Goal: Transaction & Acquisition: Obtain resource

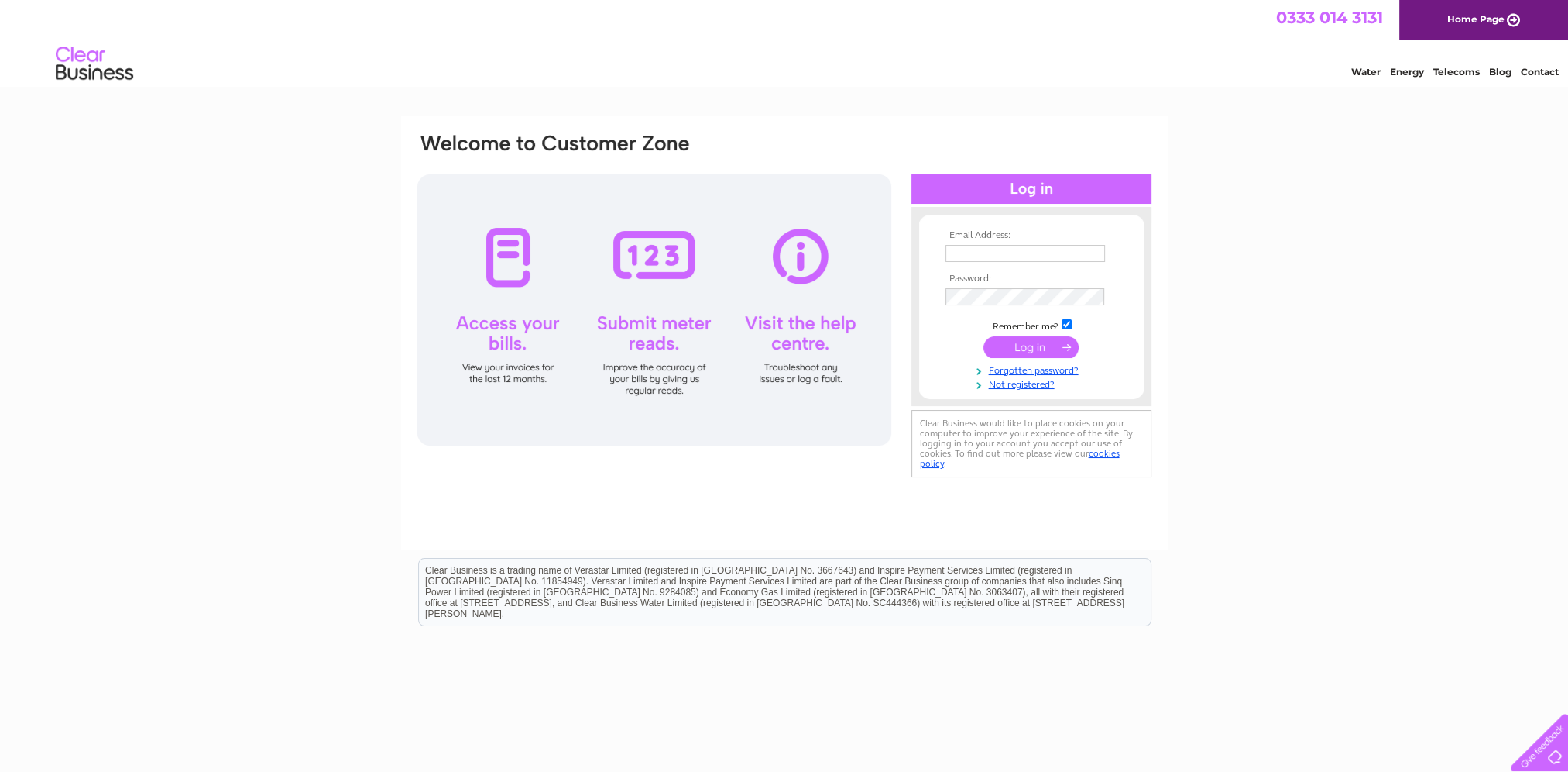
type input "[EMAIL_ADDRESS][DOMAIN_NAME]"
click at [1008, 350] on input "submit" at bounding box center [1031, 347] width 95 height 21
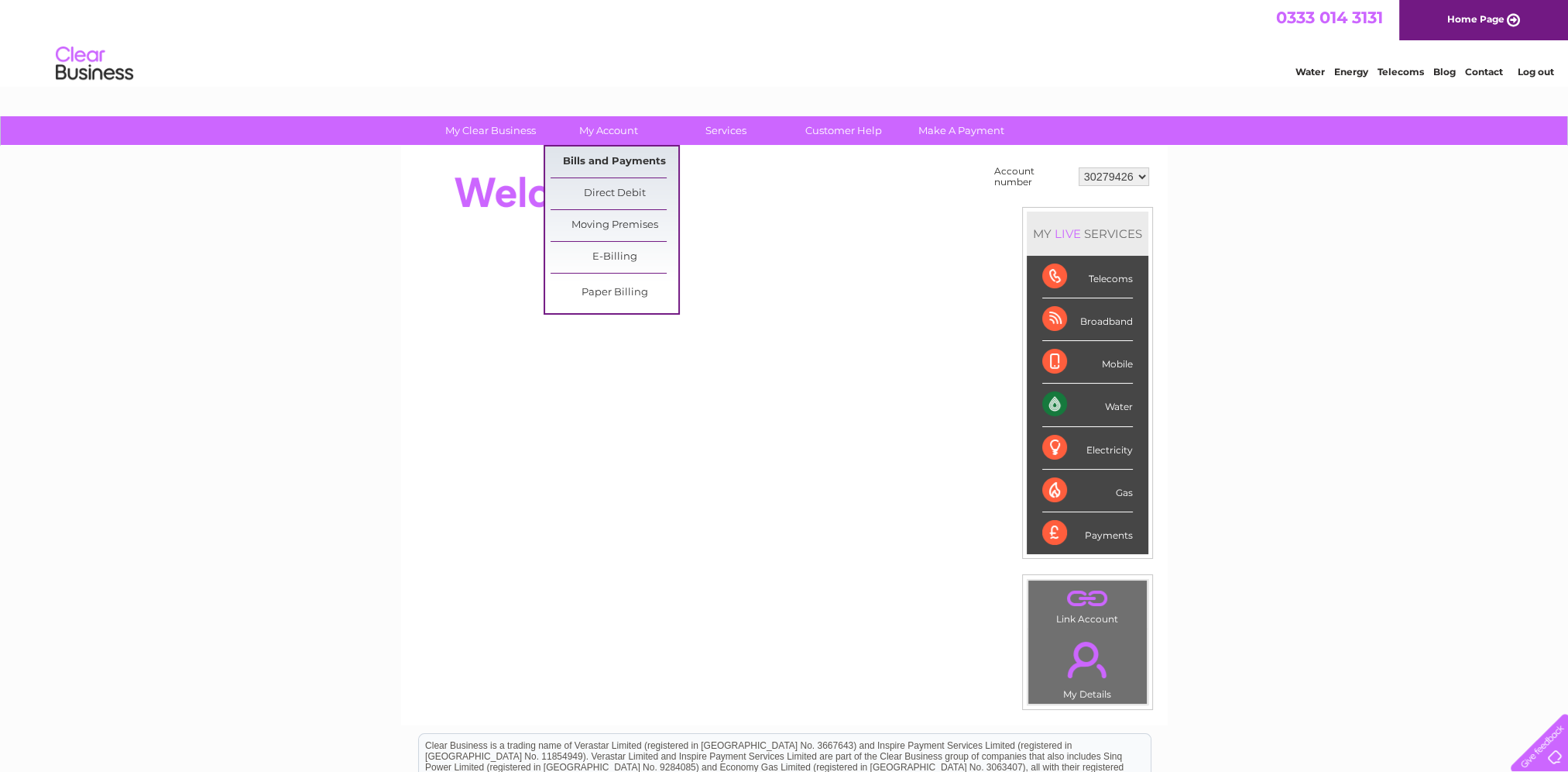
click at [610, 165] on link "Bills and Payments" at bounding box center [615, 161] width 128 height 31
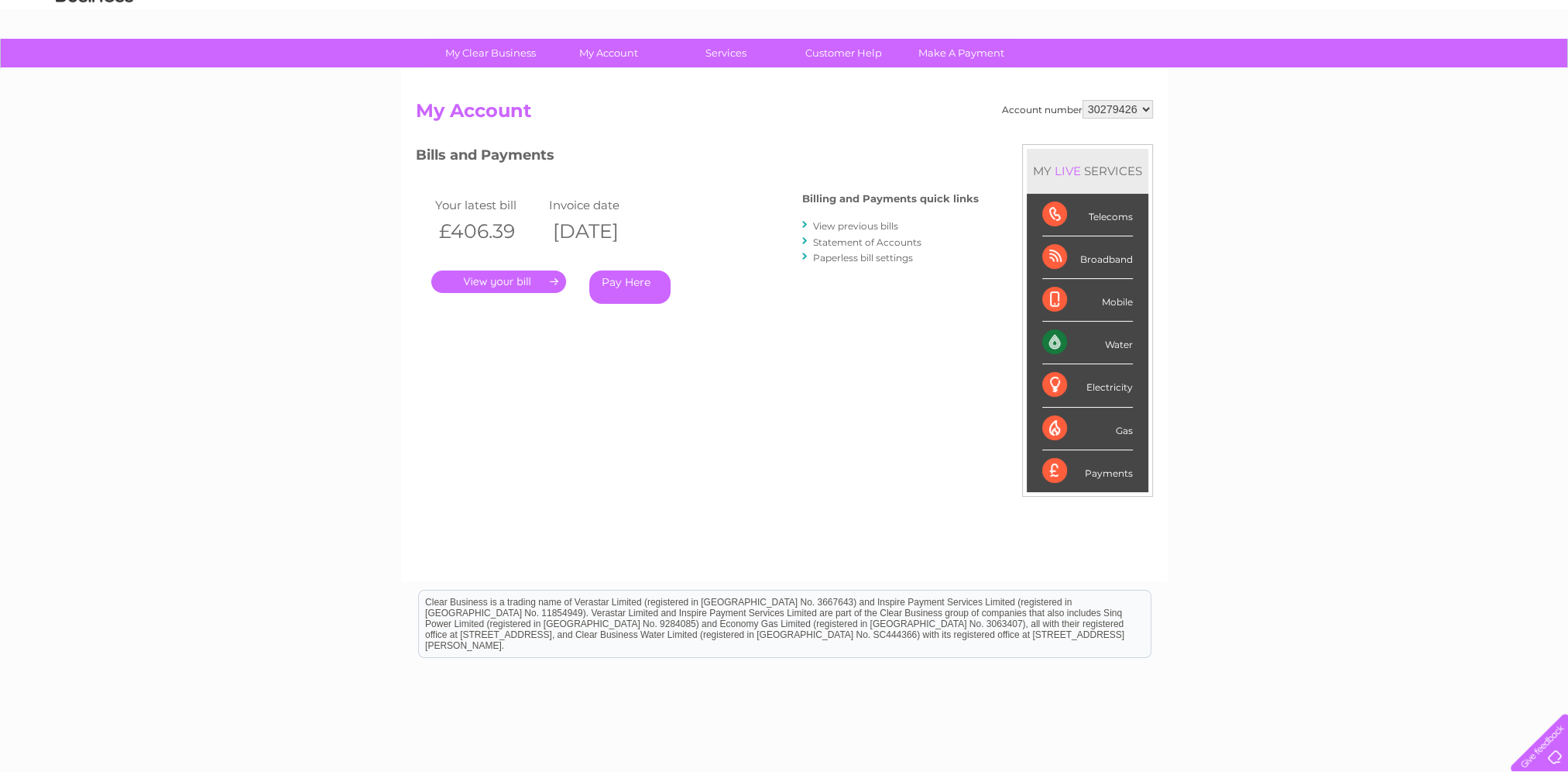
click at [521, 280] on link "." at bounding box center [498, 281] width 134 height 22
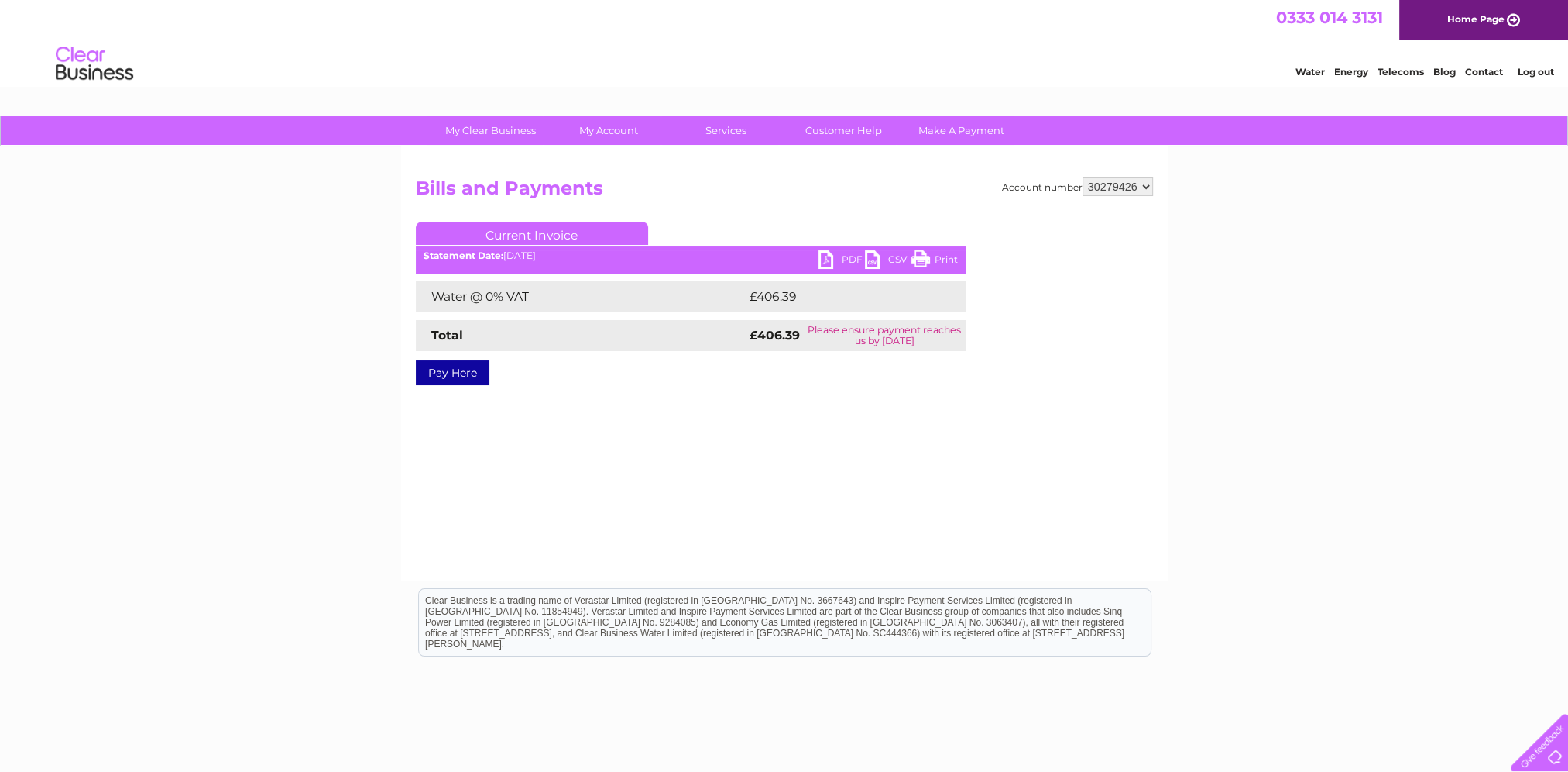
click at [847, 257] on link "PDF" at bounding box center [842, 261] width 46 height 22
